Goal: Information Seeking & Learning: Learn about a topic

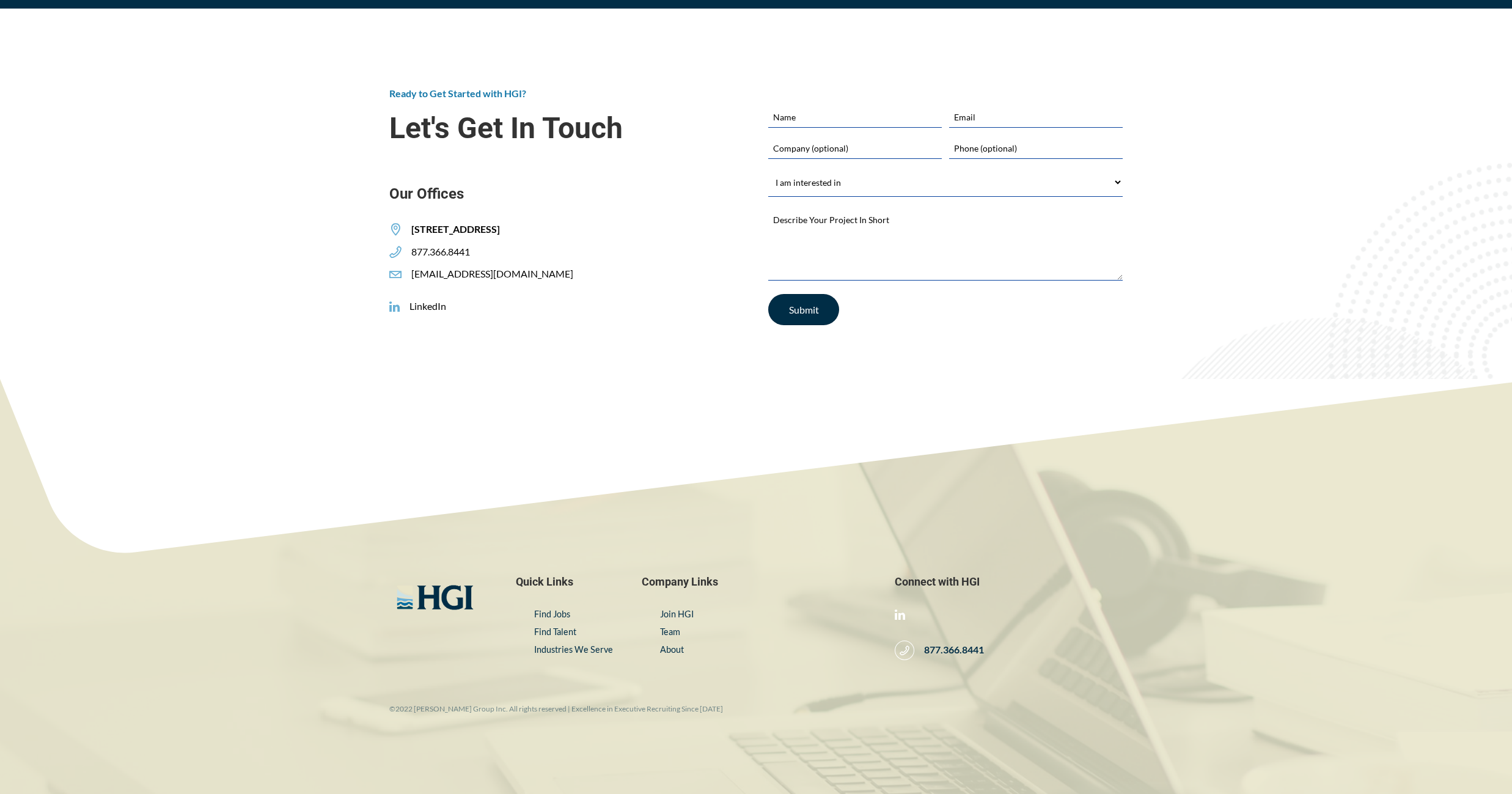
scroll to position [2092, 0]
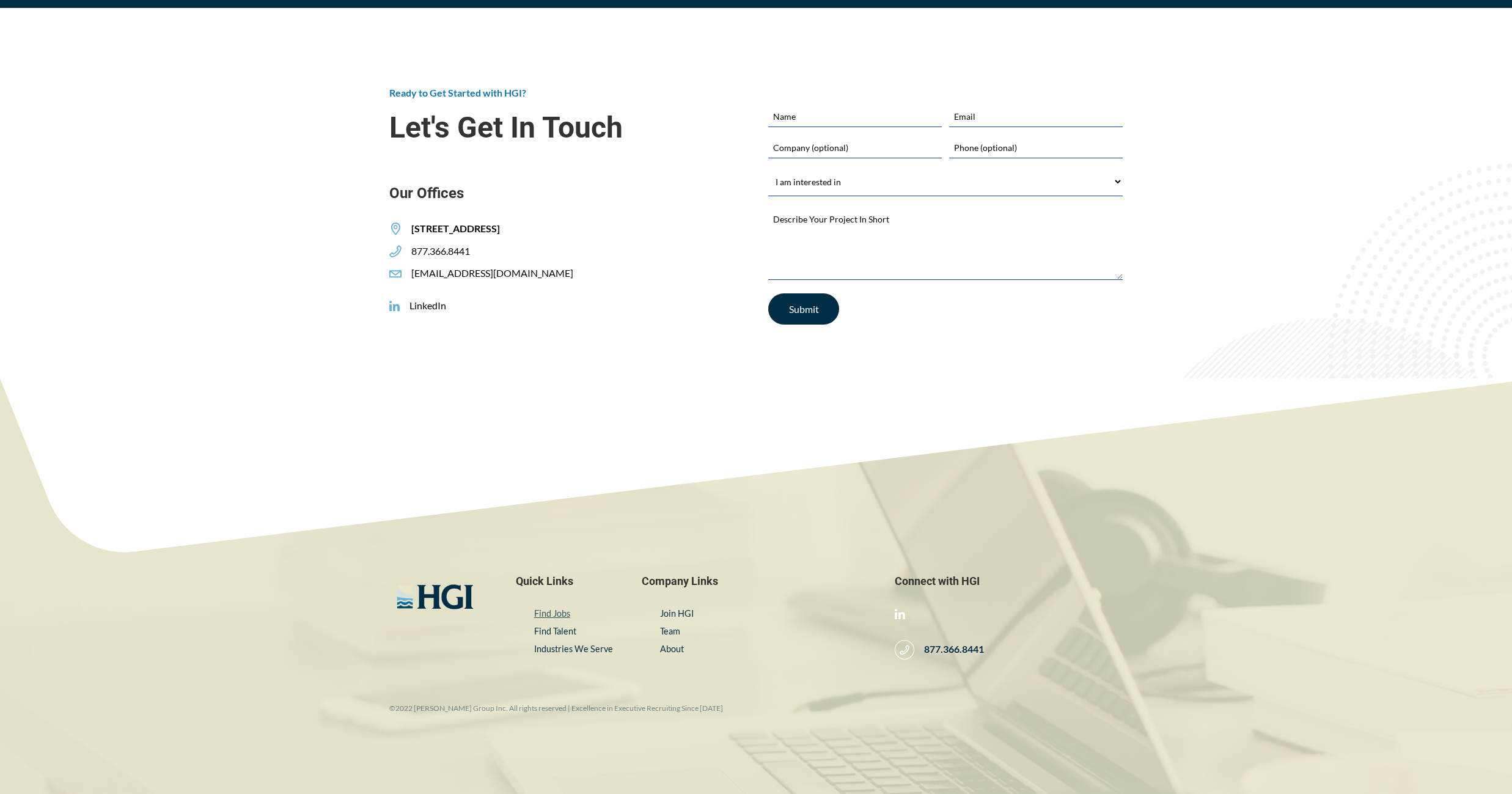
click at [558, 612] on link "Find Jobs" at bounding box center [552, 613] width 36 height 11
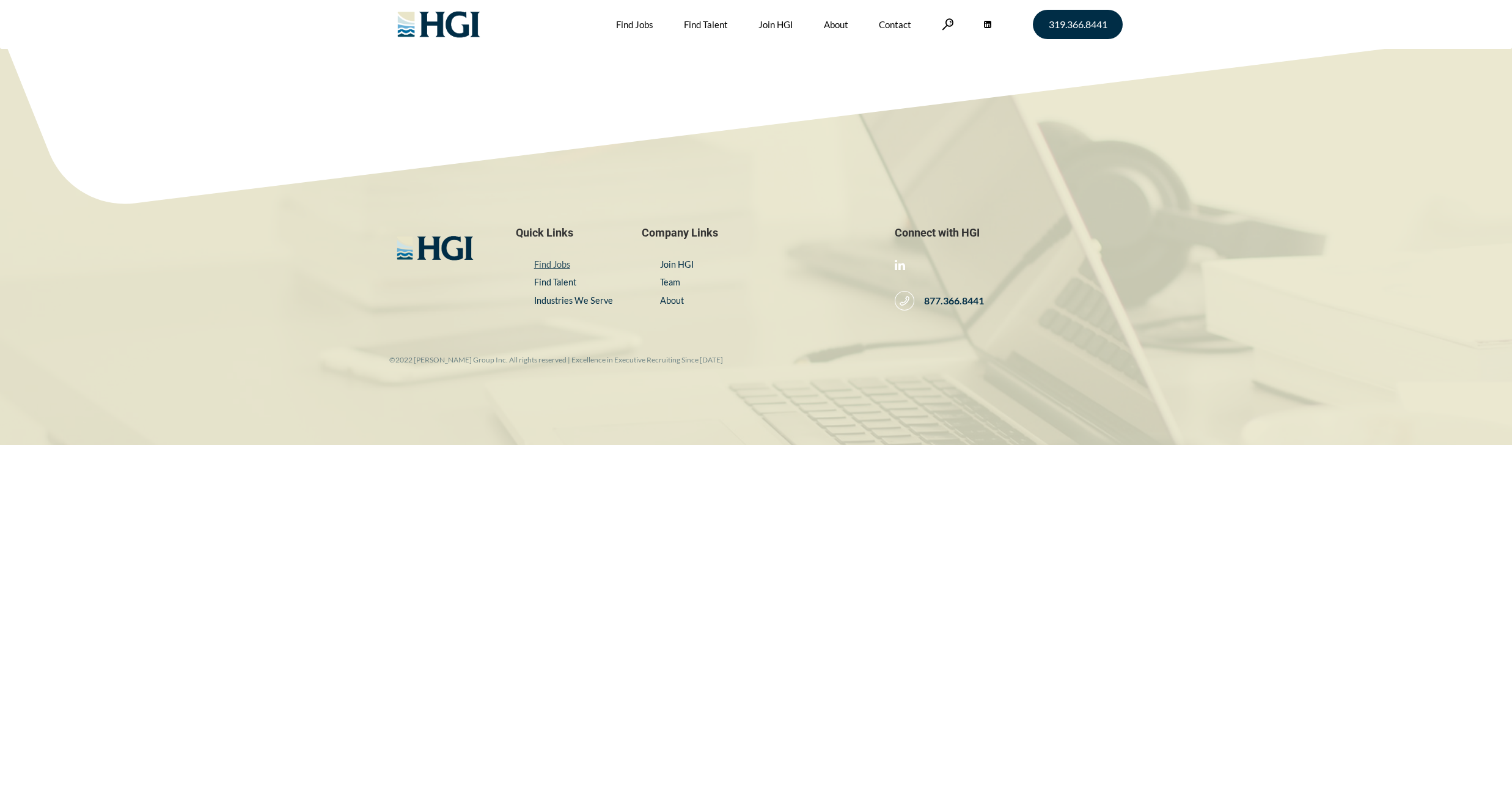
click at [555, 265] on link "Find Jobs" at bounding box center [552, 264] width 36 height 11
click at [637, 25] on link "Find Jobs" at bounding box center [634, 24] width 37 height 48
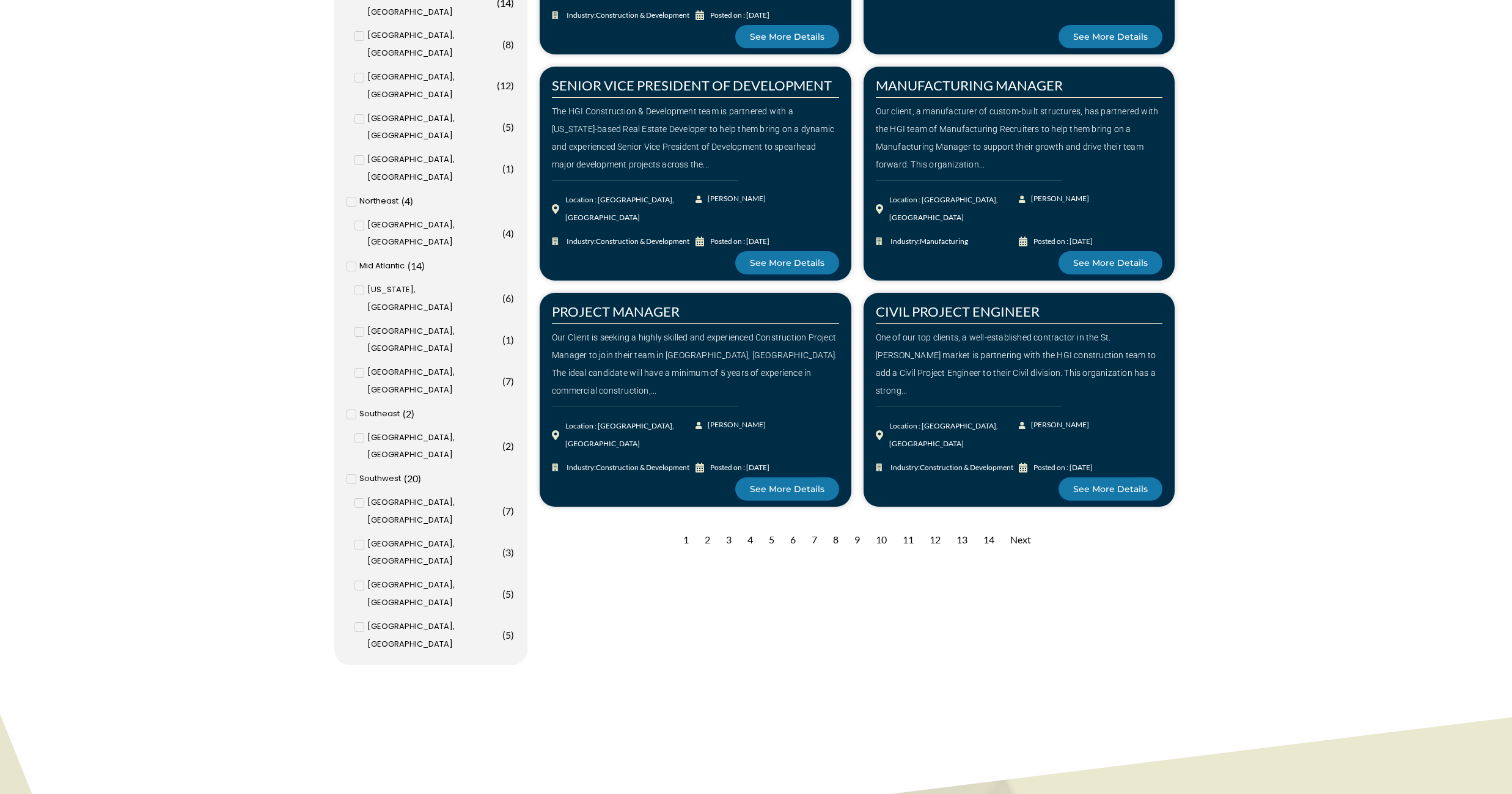
scroll to position [1281, 0]
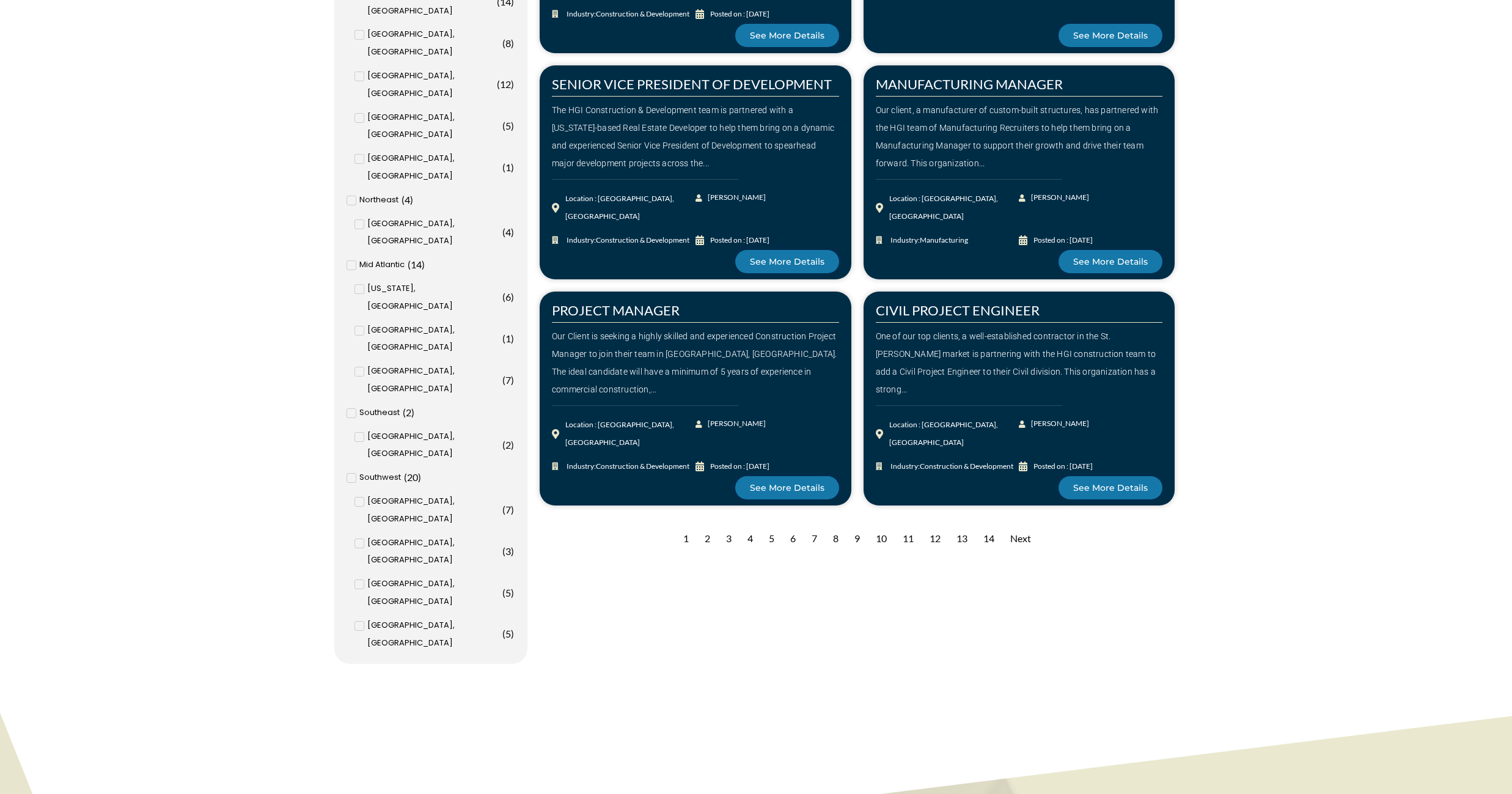
click at [706, 540] on div "2" at bounding box center [708, 538] width 18 height 30
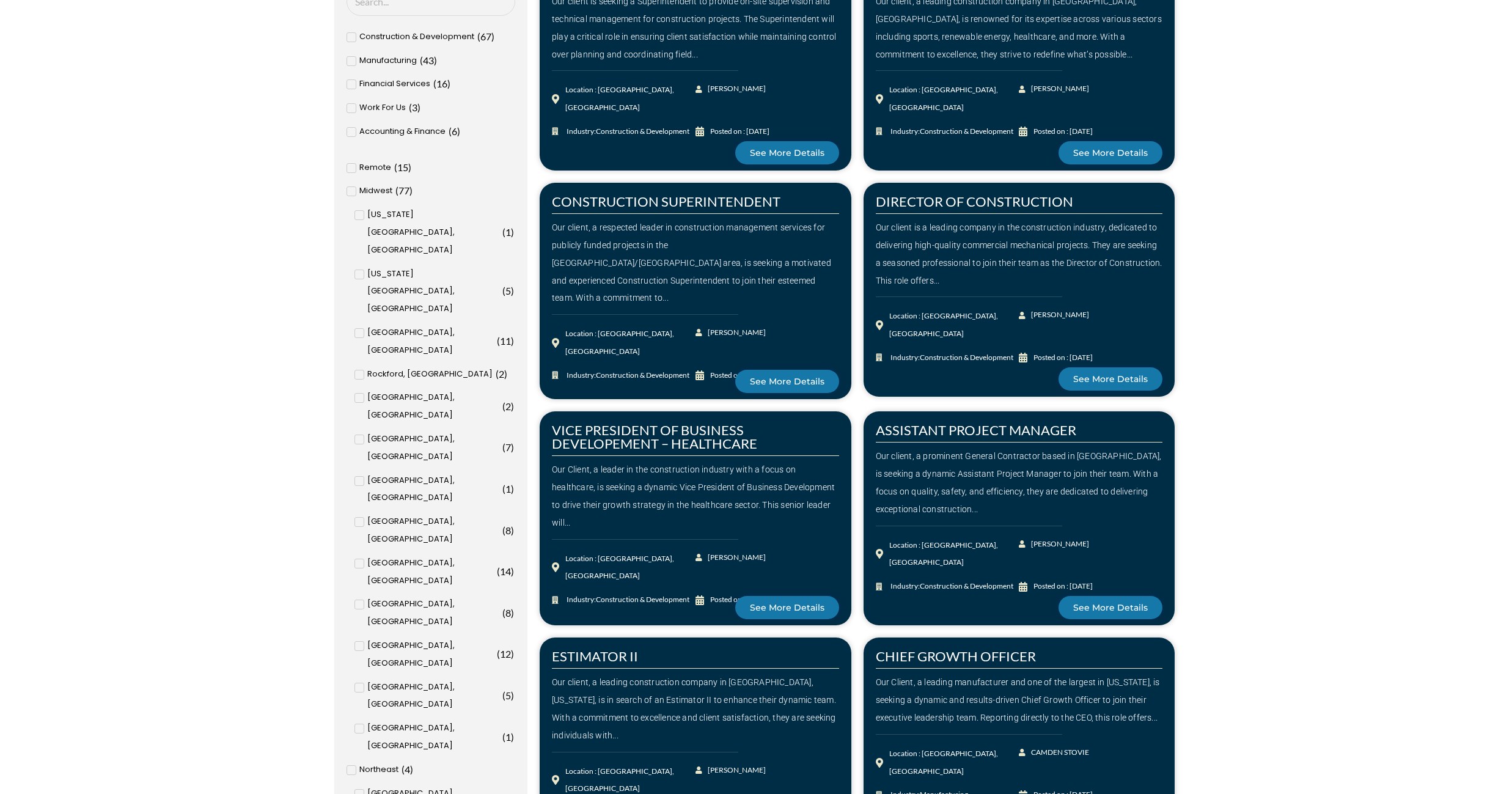
scroll to position [712, 0]
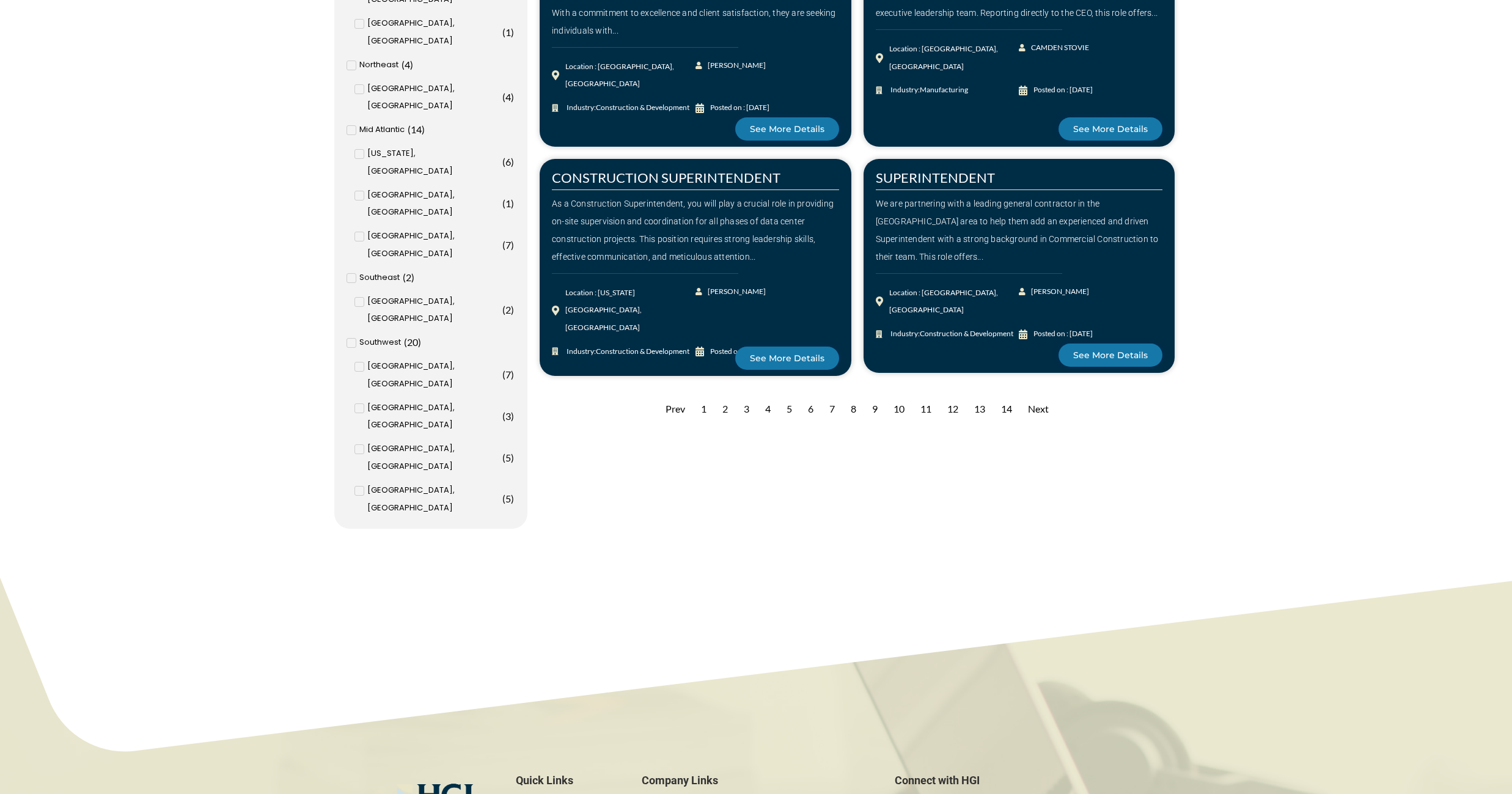
click at [744, 404] on div "3" at bounding box center [747, 409] width 18 height 30
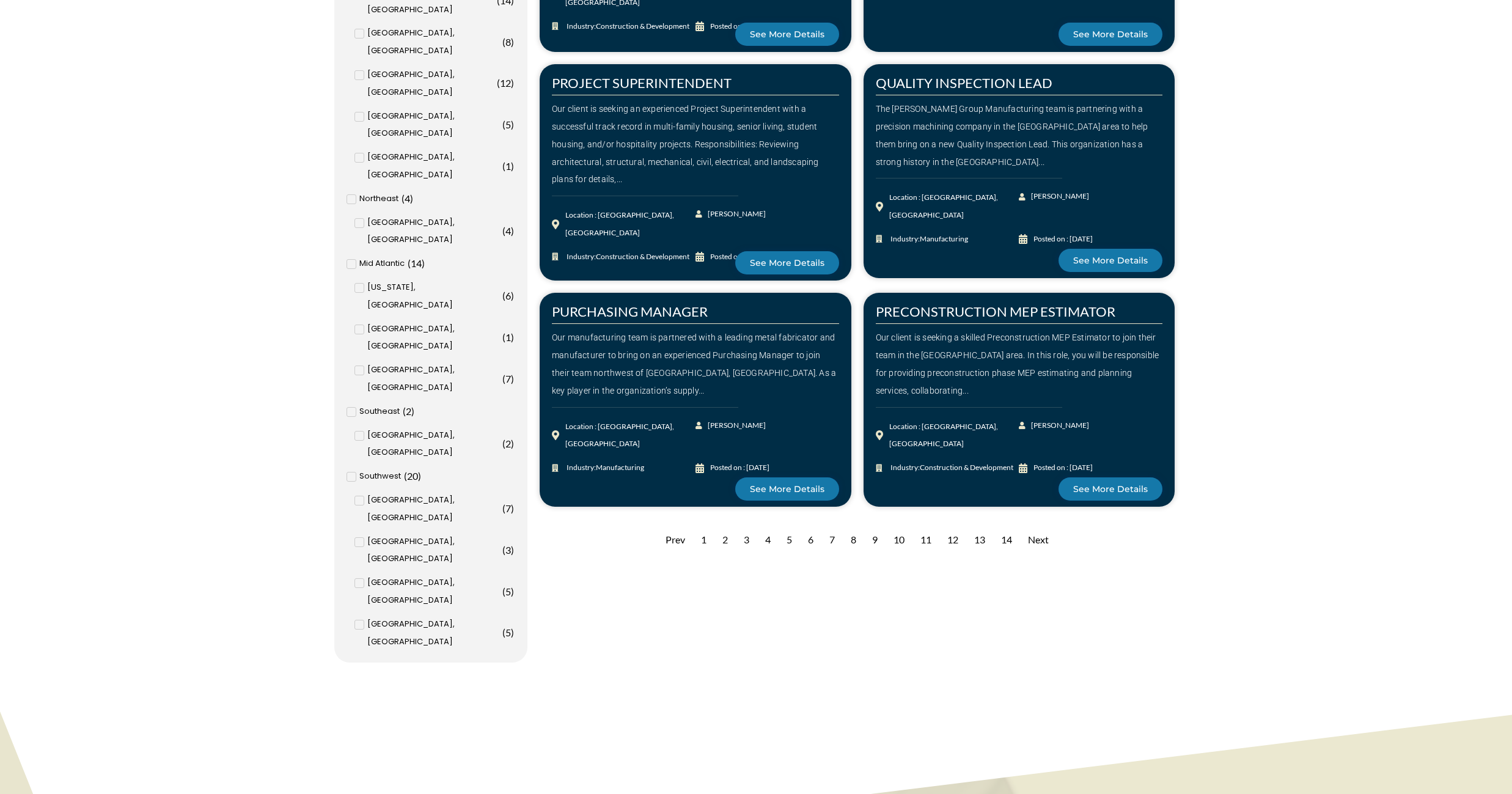
scroll to position [1284, 0]
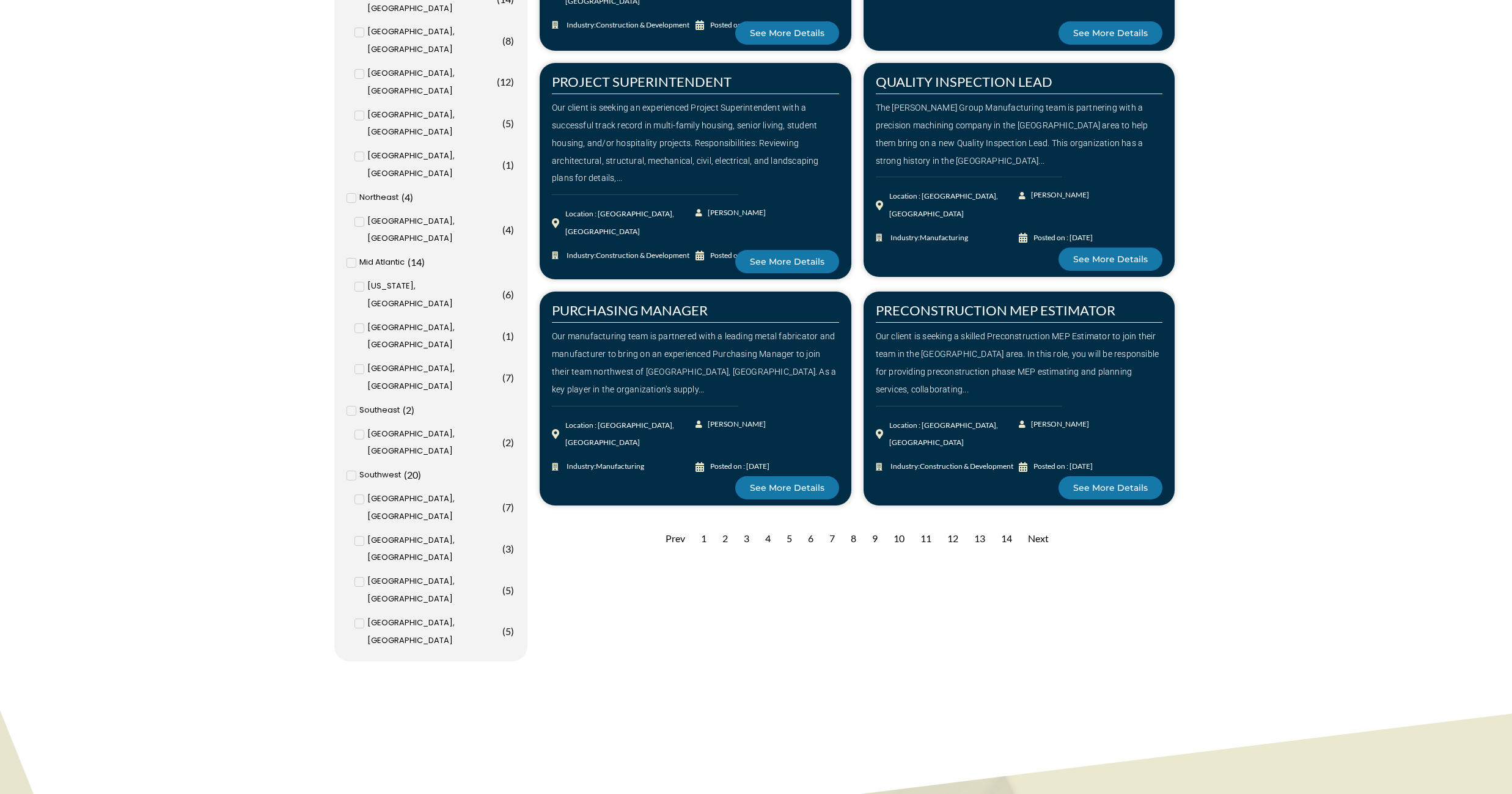
click at [766, 537] on div "4" at bounding box center [768, 538] width 18 height 30
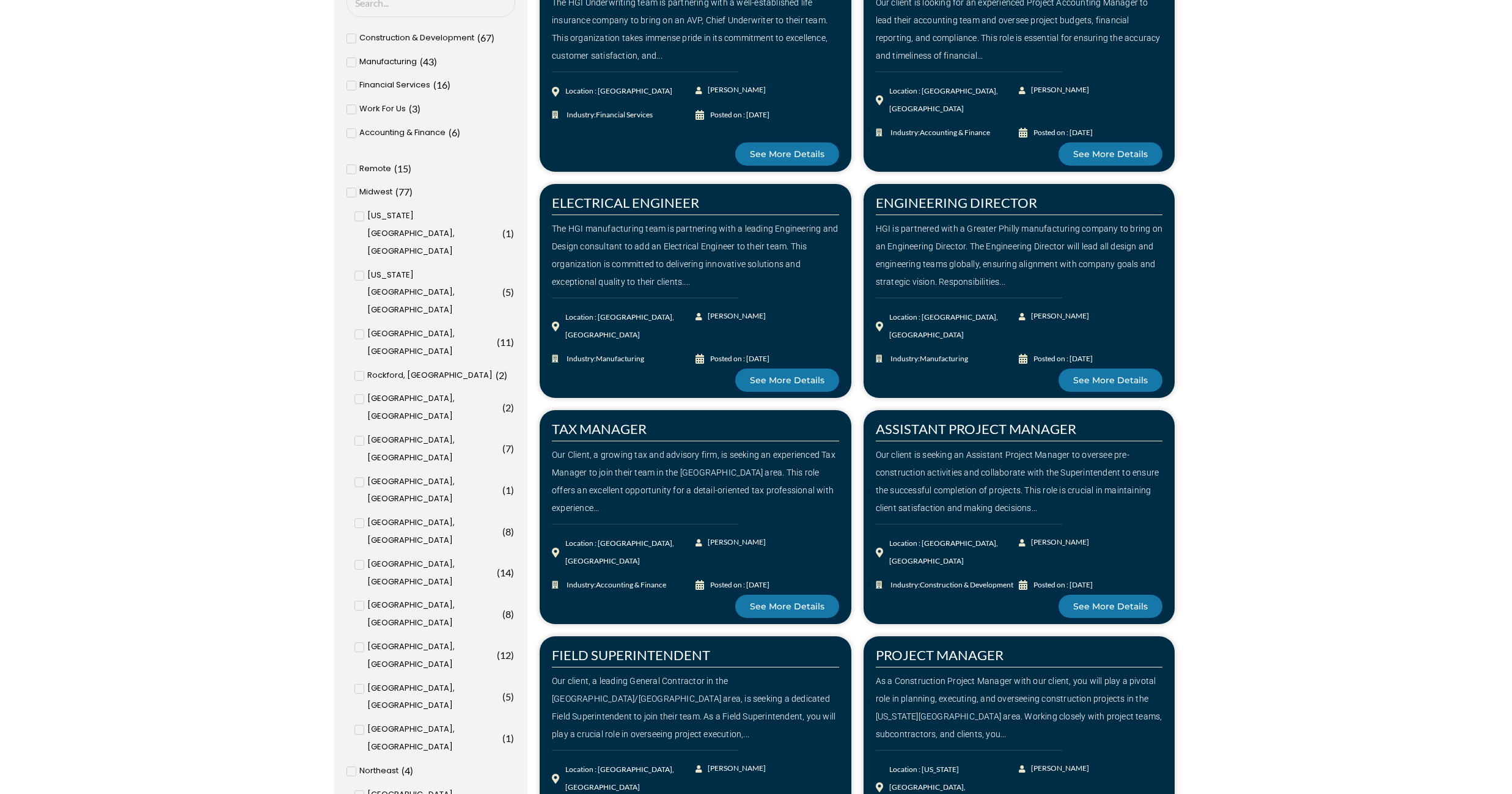
scroll to position [711, 0]
click at [0, 0] on input "[US_STATE], [GEOGRAPHIC_DATA] ( 6 )" at bounding box center [0, 0] width 0 height 0
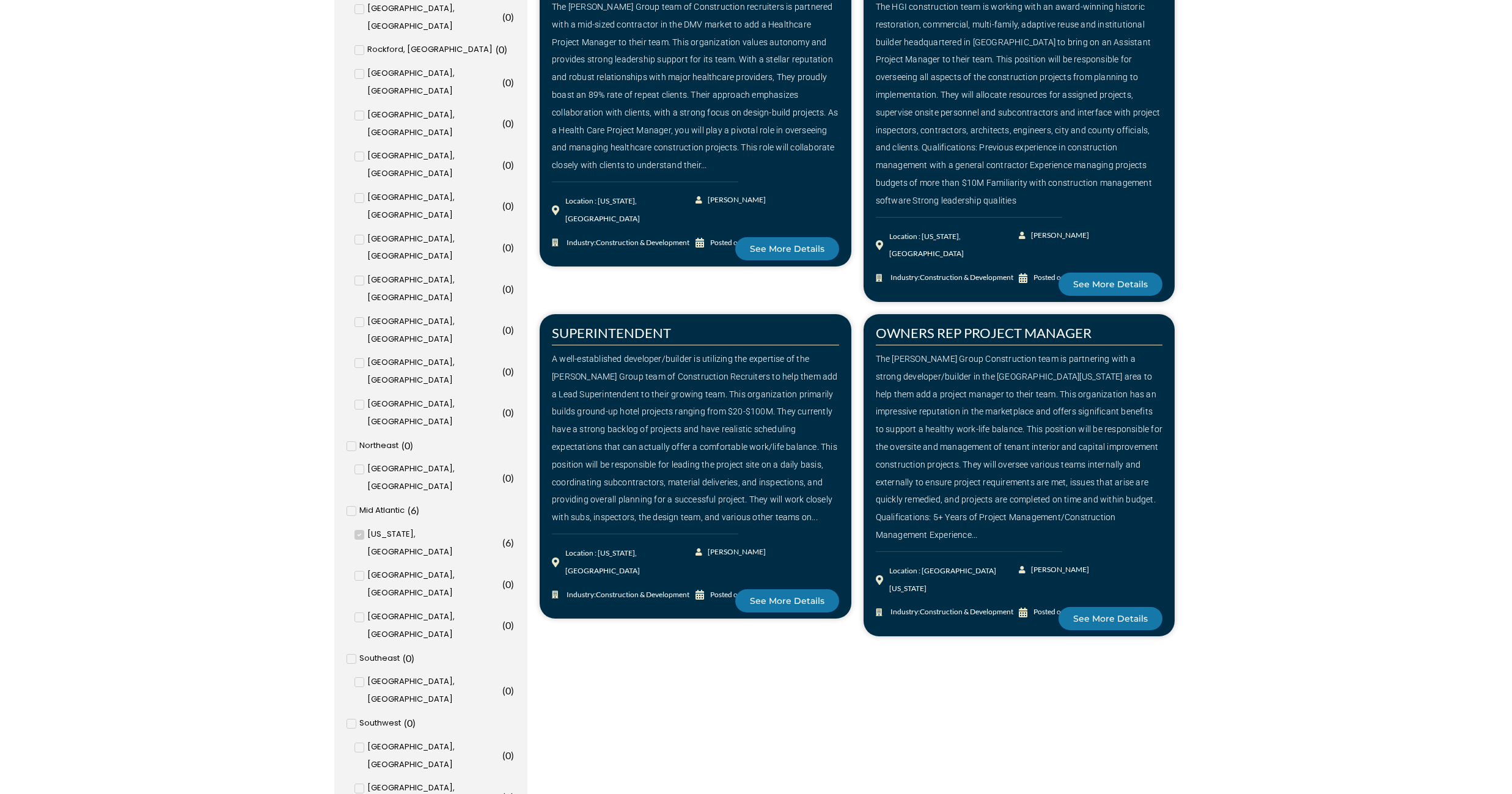
scroll to position [1070, 0]
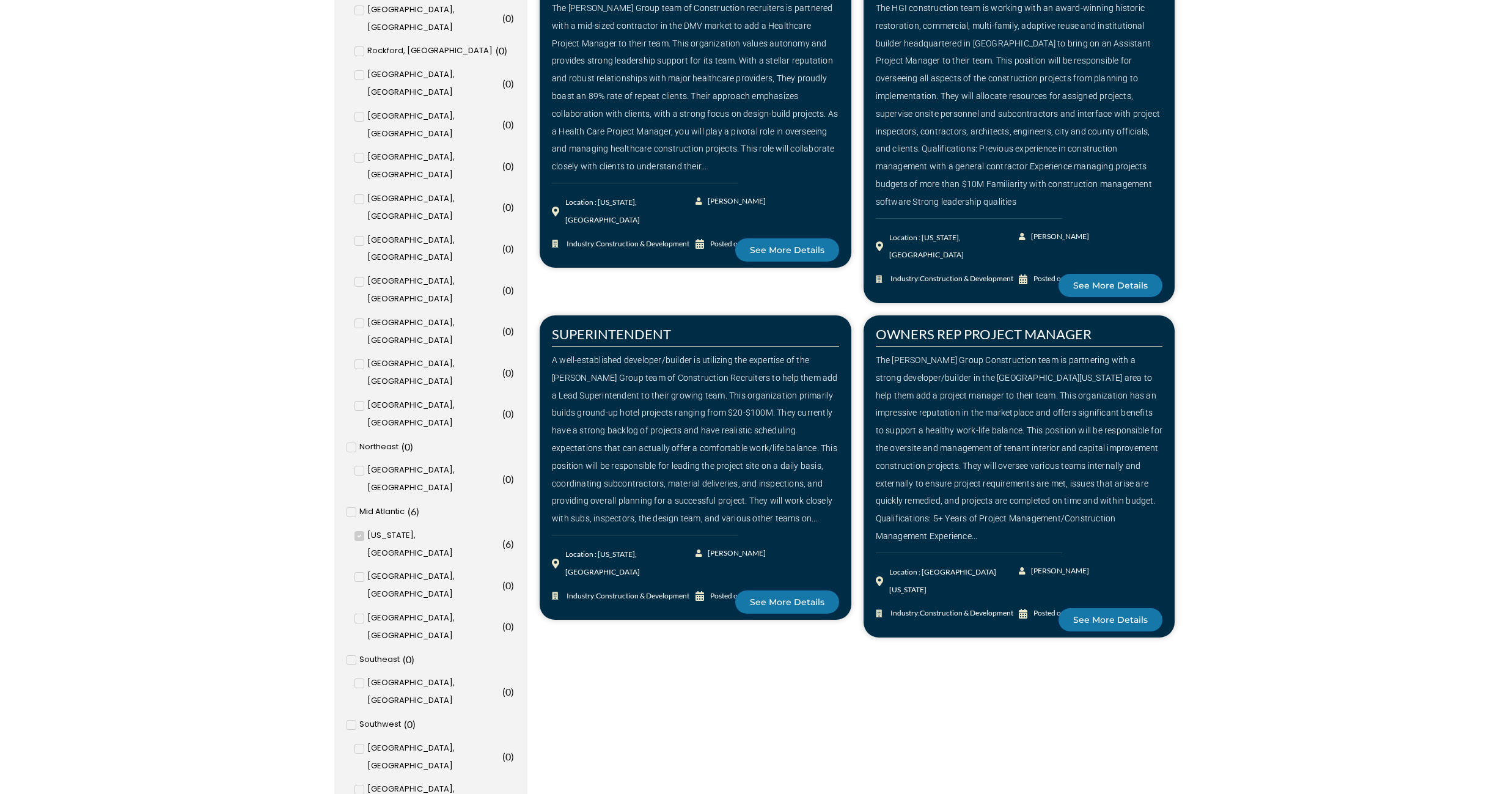
click at [360, 574] on icon at bounding box center [358, 577] width 4 height 7
click at [0, 0] on input "[GEOGRAPHIC_DATA], MD ( 0 )" at bounding box center [0, 0] width 0 height 0
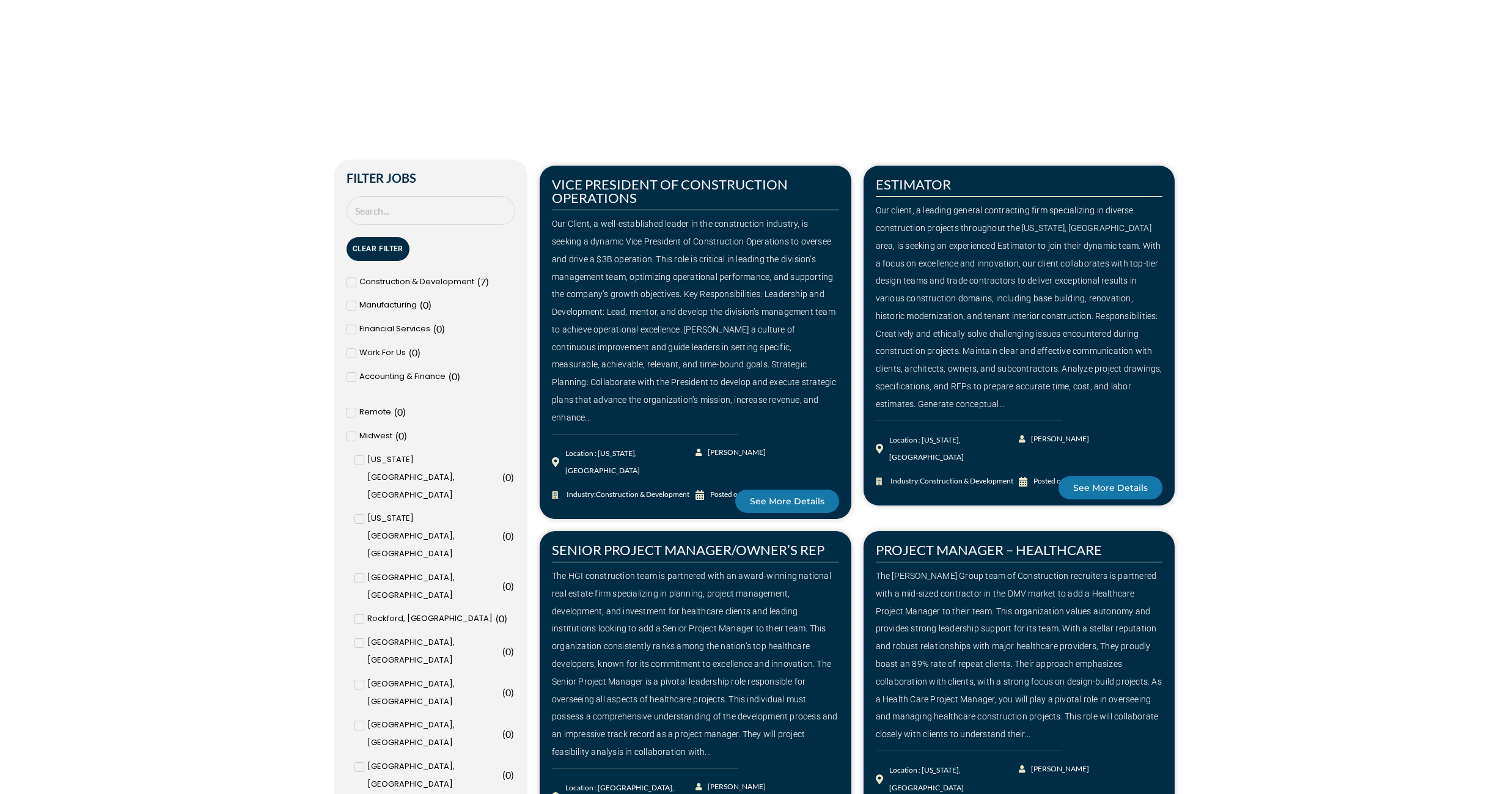
scroll to position [501, 0]
